Goal: Task Accomplishment & Management: Use online tool/utility

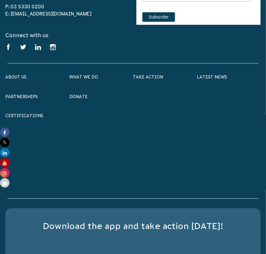
scroll to position [1624, 0]
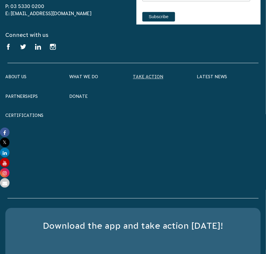
click at [150, 74] on link "Take Action" at bounding box center [148, 76] width 30 height 5
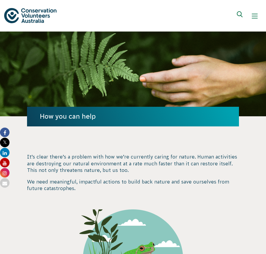
scroll to position [268, 0]
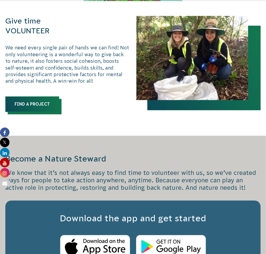
click at [33, 102] on link "Find a Project" at bounding box center [32, 104] width 54 height 15
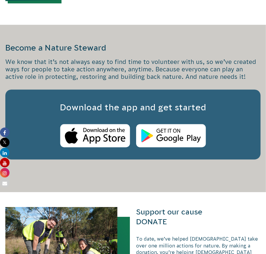
scroll to position [379, 0]
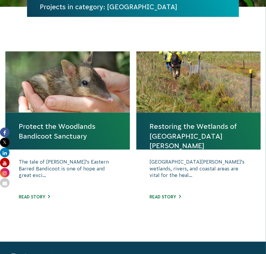
scroll to position [109, 0]
